Goal: Task Accomplishment & Management: Complete application form

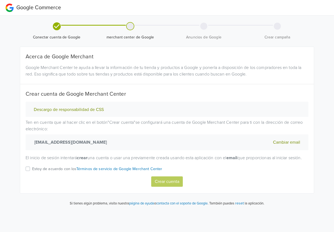
click at [32, 176] on label "Estoy de acuerdo con los Términos de servicio de Google Merchant Center" at bounding box center [97, 171] width 130 height 11
click at [0, 0] on input "Estoy de acuerdo con los Términos de servicio de Google Merchant Center" at bounding box center [0, 0] width 0 height 0
click at [171, 187] on button "Crear cuenta" at bounding box center [167, 181] width 32 height 10
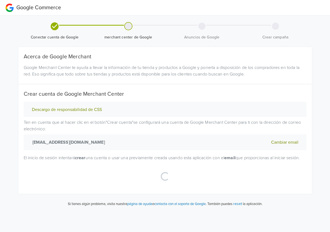
select select "es"
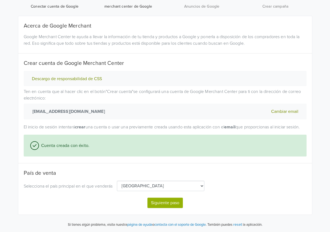
scroll to position [37, 0]
click at [170, 198] on button "Siguiente paso" at bounding box center [165, 203] width 35 height 10
select select "es"
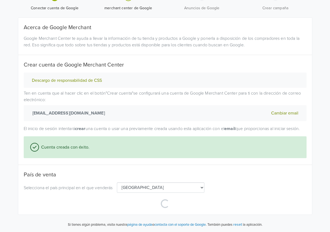
scroll to position [31, 0]
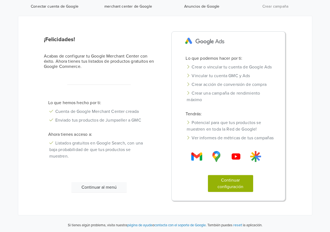
click at [236, 189] on button "Continuar configuración" at bounding box center [230, 183] width 45 height 17
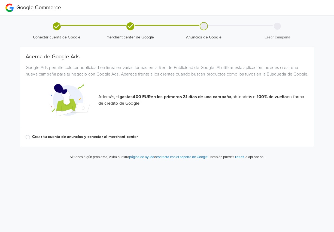
click at [32, 140] on label "Crear tu cuenta de anuncios y conectar al merchant center" at bounding box center [170, 137] width 277 height 6
click at [0, 0] on input "Crear tu cuenta de anuncios y conectar al merchant center" at bounding box center [0, 0] width 0 height 0
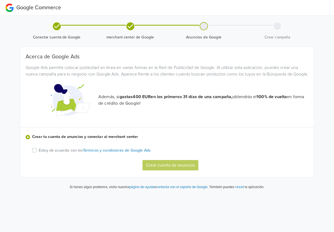
click at [39, 154] on label "Estoy de acuerdo con los Términos y condiciones de Google Ads" at bounding box center [95, 150] width 112 height 7
click at [0, 0] on input "Estoy de acuerdo con los Términos y condiciones de Google Ads" at bounding box center [0, 0] width 0 height 0
click at [164, 170] on button "Crear cuenta de anuncios" at bounding box center [171, 165] width 56 height 10
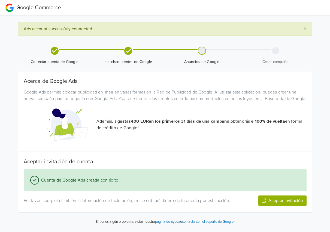
drag, startPoint x: 179, startPoint y: 162, endPoint x: 157, endPoint y: 162, distance: 21.8
click at [157, 162] on div "Acerca de Google Ads Google Ads permite colocar publicidad en línea en varias f…" at bounding box center [165, 142] width 283 height 128
click at [264, 200] on button "Aceptar invitación" at bounding box center [283, 201] width 48 height 10
